Goal: Information Seeking & Learning: Learn about a topic

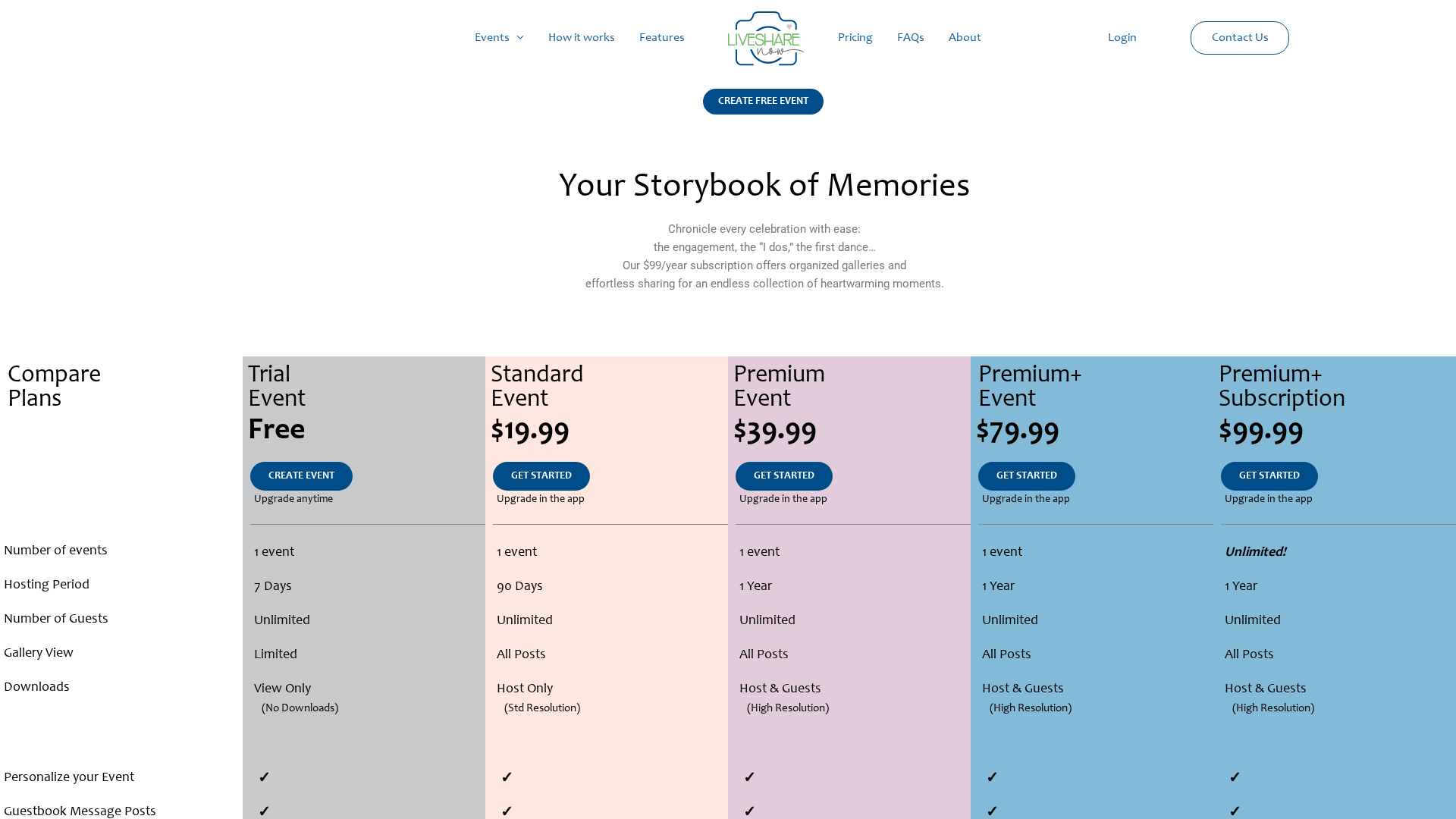
scroll to position [1297, 0]
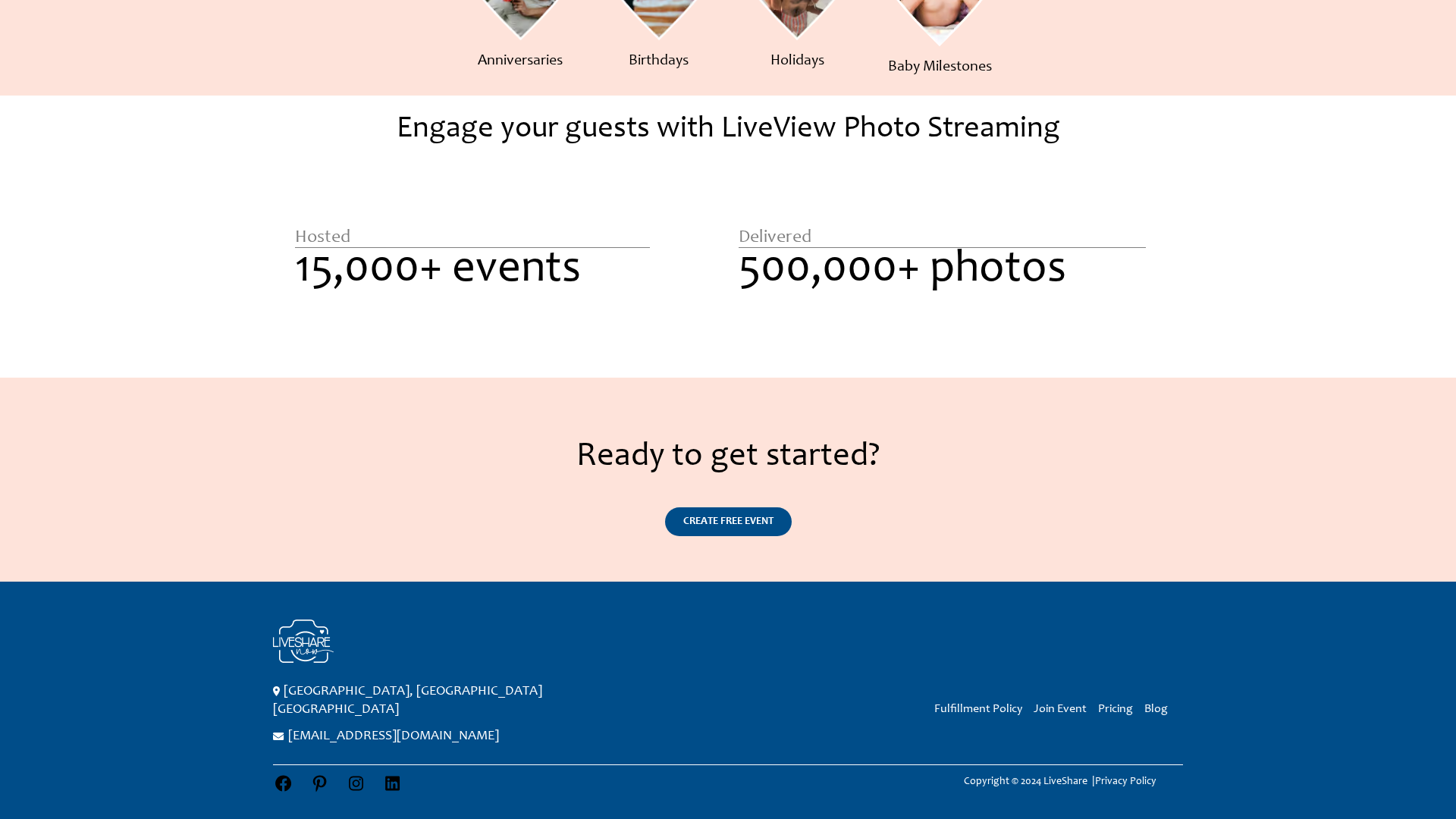
scroll to position [896, 0]
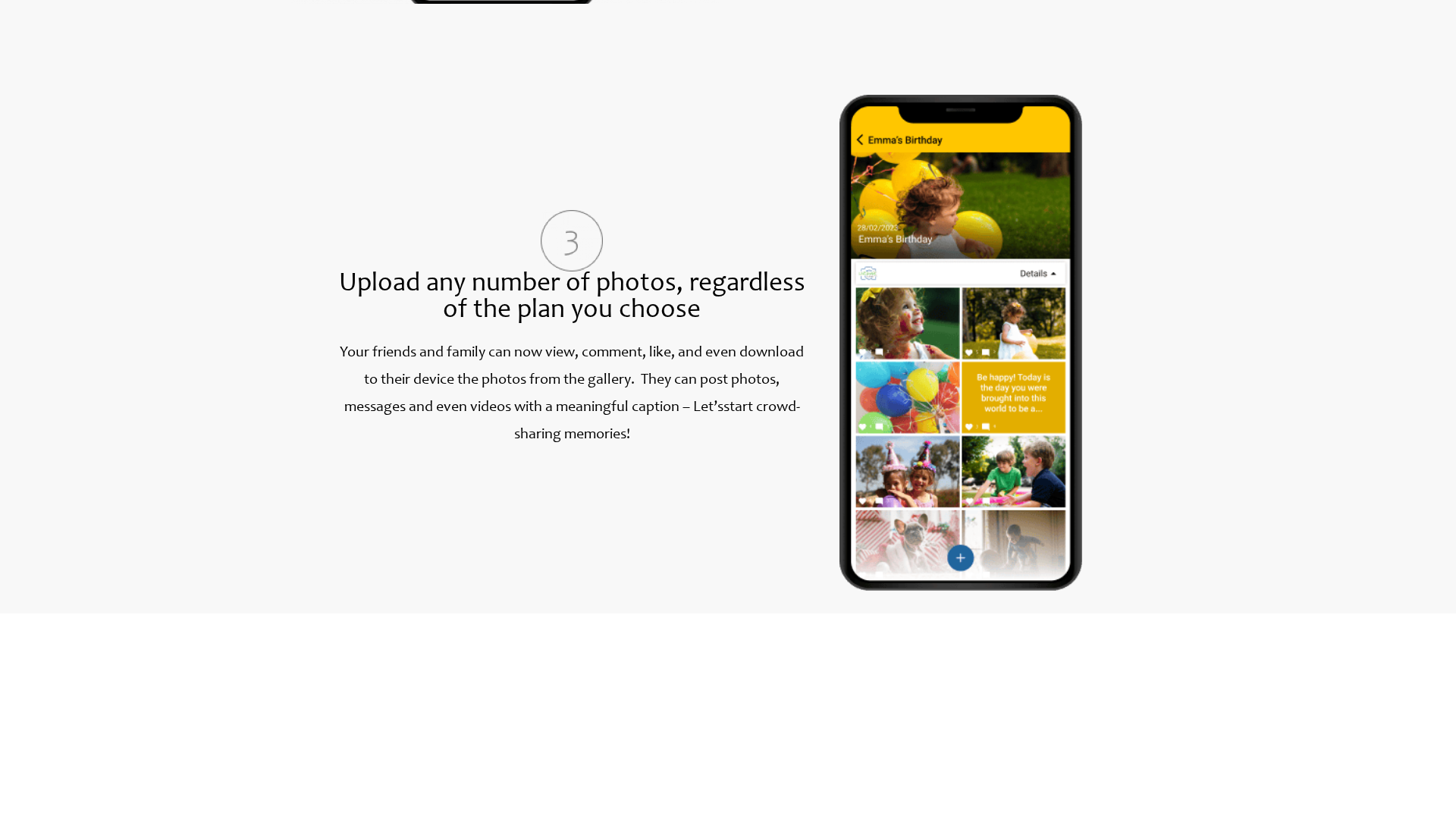
scroll to position [2066, 0]
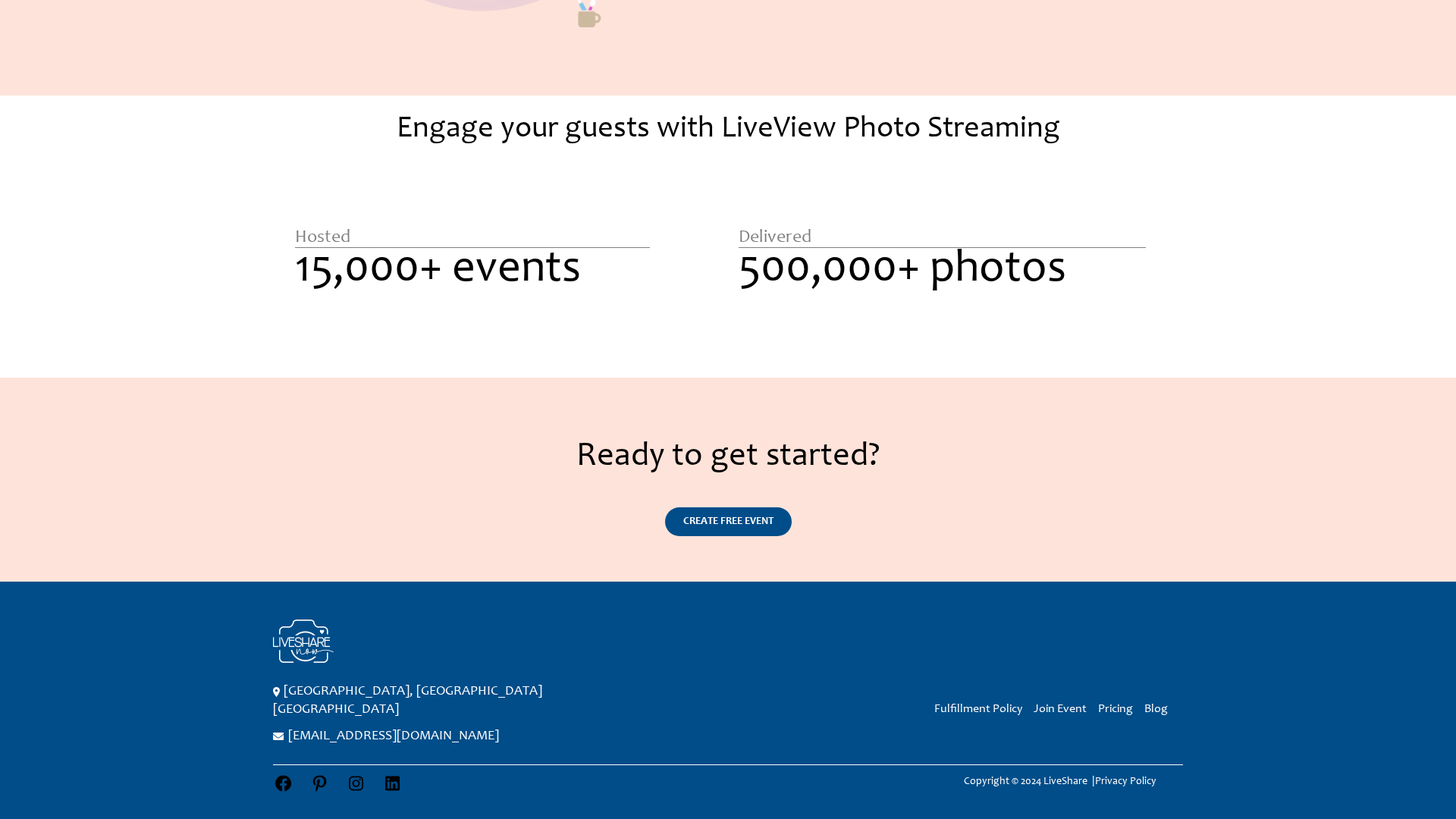
scroll to position [1050, 0]
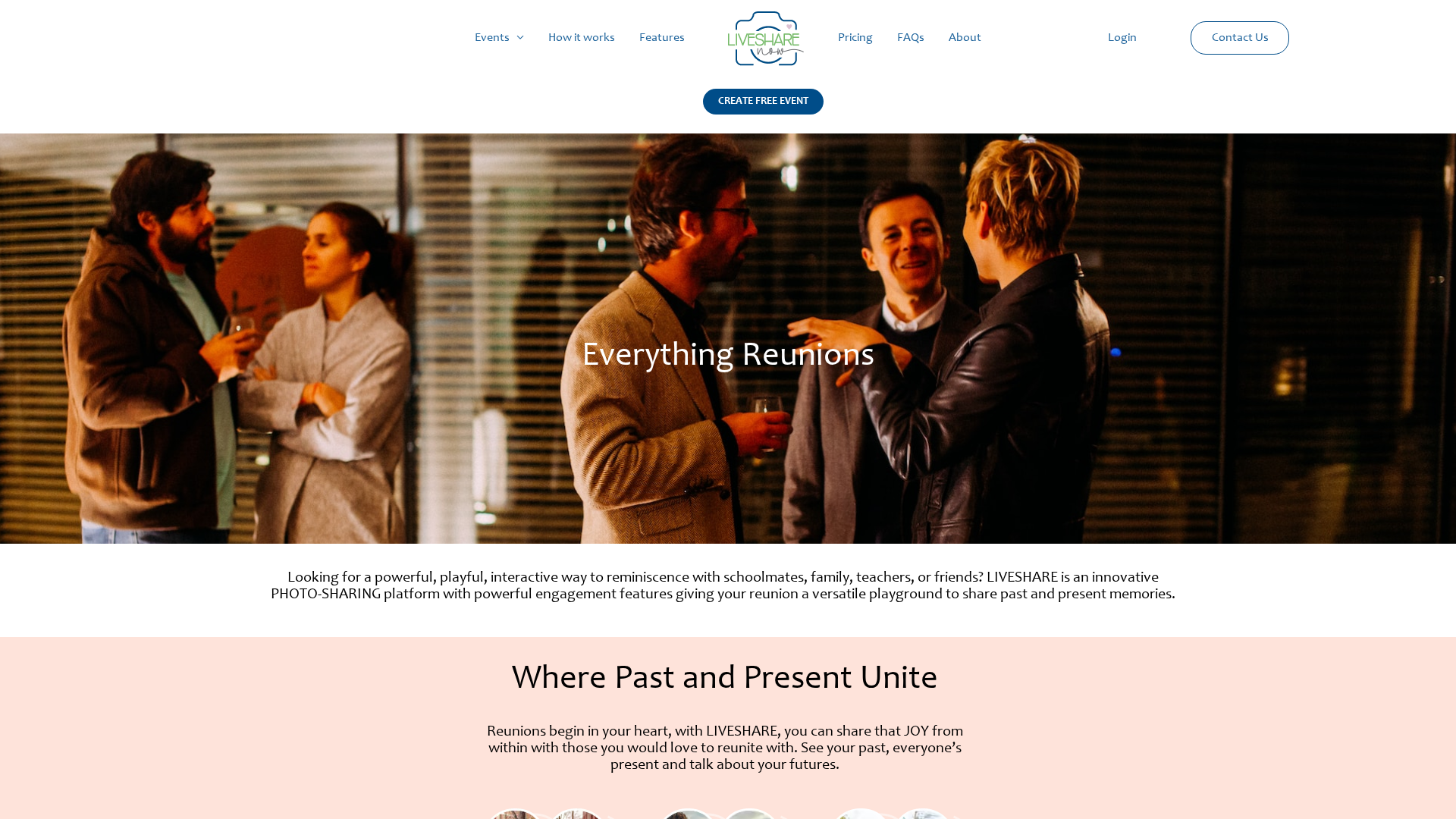
scroll to position [1103, 0]
